Goal: Download file/media

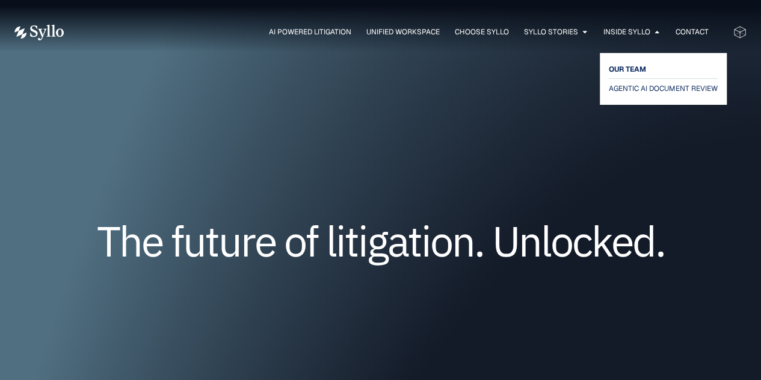
click at [623, 68] on span "OUR TEAM" at bounding box center [627, 69] width 37 height 14
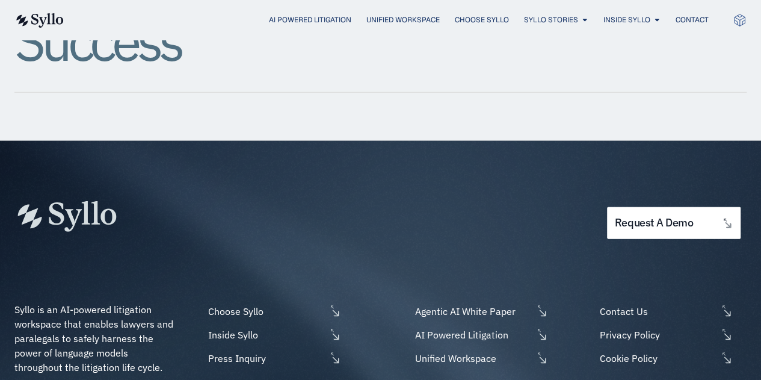
scroll to position [1685, 0]
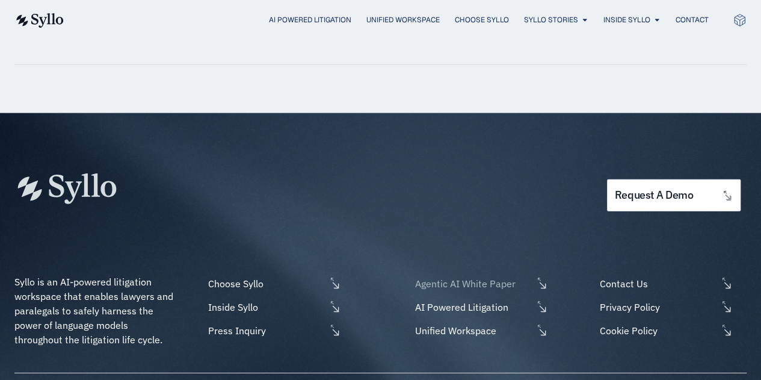
click at [486, 276] on span "Agentic AI White Paper" at bounding box center [472, 283] width 120 height 14
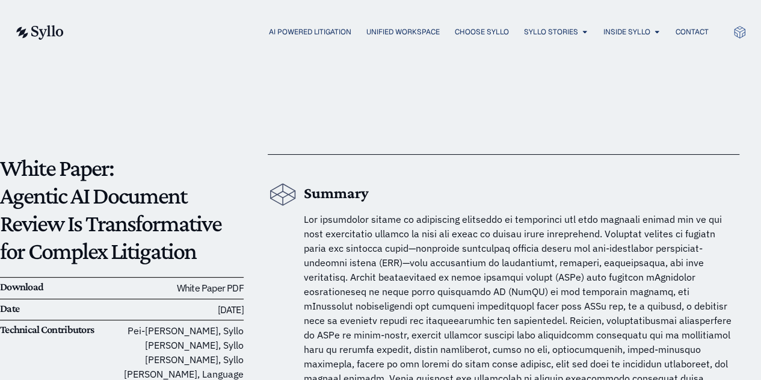
click at [219, 288] on link "White Paper PDF" at bounding box center [210, 288] width 67 height 12
